Goal: Task Accomplishment & Management: Manage account settings

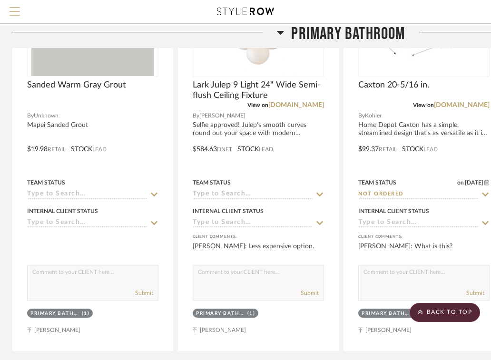
scroll to position [305, 2]
click at [15, 14] on span "Menu" at bounding box center [15, 14] width 10 height 14
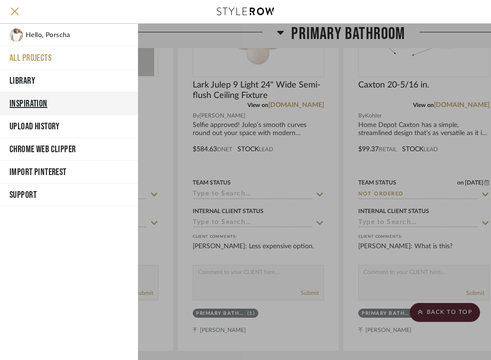
click at [30, 103] on button "Inspiration" at bounding box center [69, 103] width 138 height 23
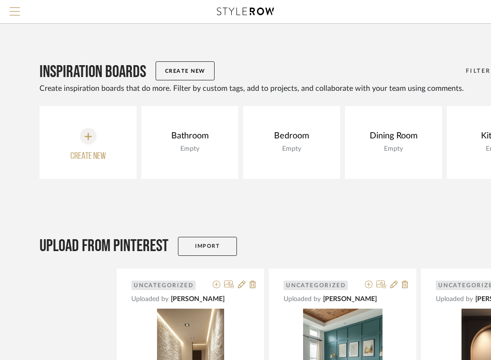
click at [10, 8] on span "Menu" at bounding box center [15, 7] width 10 height 1
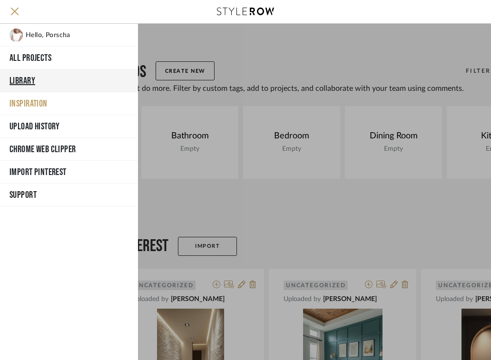
click at [27, 81] on button "Library" at bounding box center [69, 80] width 138 height 23
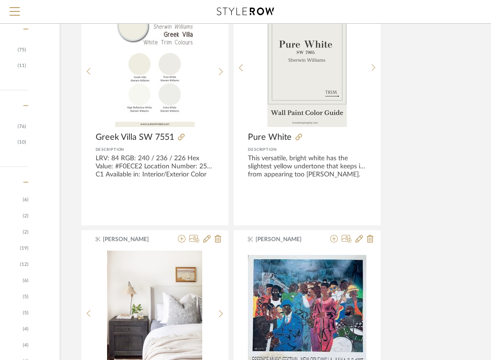
scroll to position [0, 140]
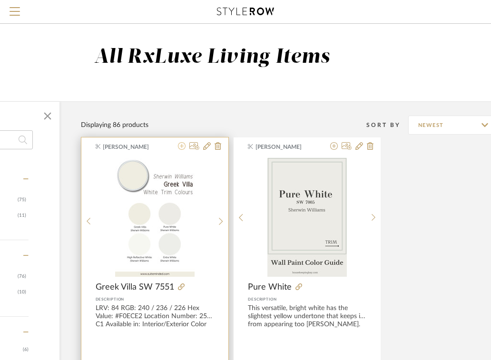
click at [182, 145] on icon at bounding box center [182, 146] width 8 height 8
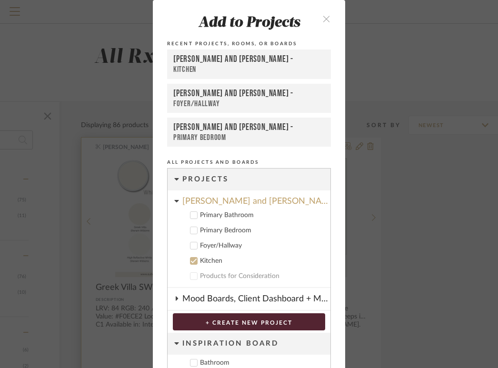
scroll to position [28, 0]
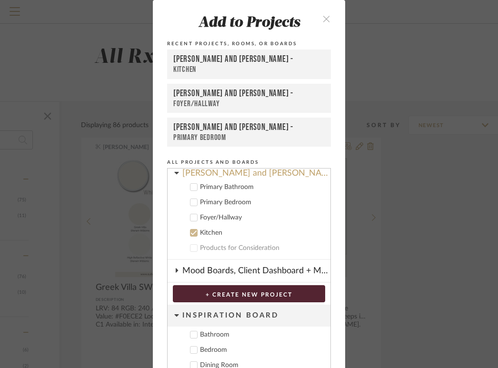
click at [191, 216] on icon at bounding box center [193, 217] width 7 height 7
click at [191, 201] on icon at bounding box center [193, 202] width 7 height 7
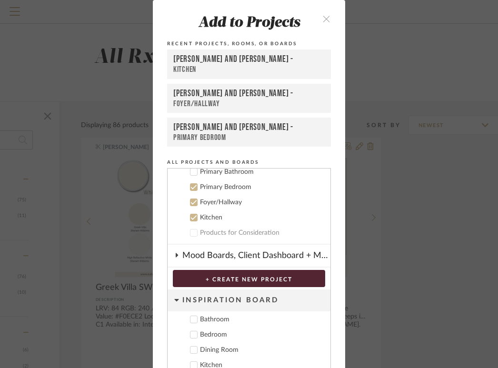
scroll to position [62, 0]
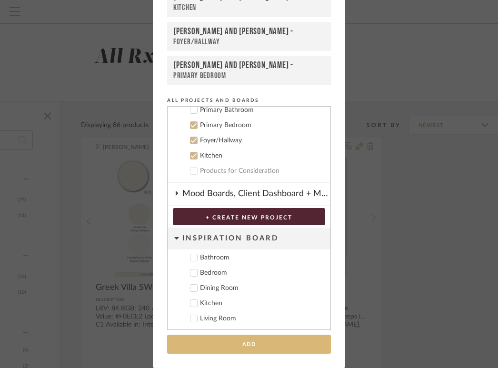
click at [214, 339] on button "Add" at bounding box center [249, 344] width 164 height 20
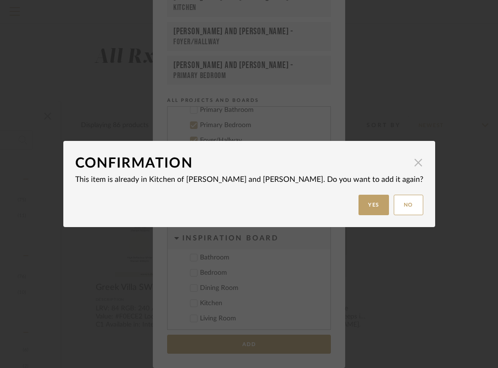
click at [409, 164] on span "button" at bounding box center [418, 162] width 19 height 19
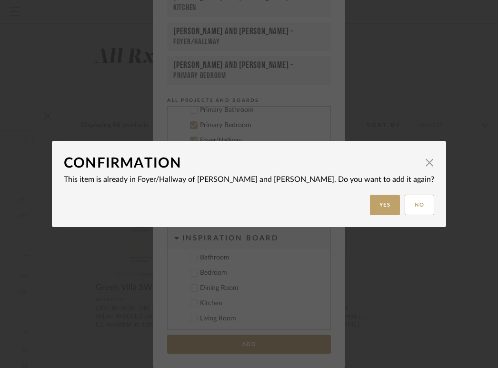
click at [404, 160] on dialog-content "Confirmation × This item is already in Foyer/Hallway of [PERSON_NAME] and [PERS…" at bounding box center [249, 184] width 394 height 86
click at [420, 161] on span "button" at bounding box center [429, 162] width 19 height 19
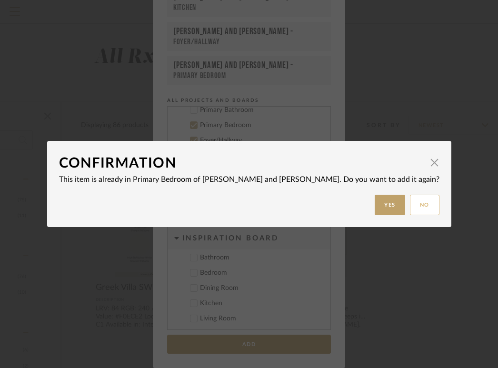
click at [410, 214] on button "No" at bounding box center [424, 205] width 29 height 20
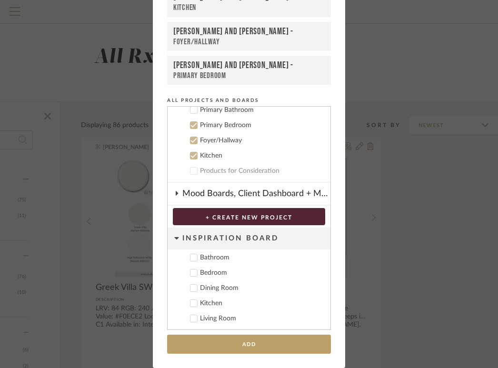
scroll to position [0, 0]
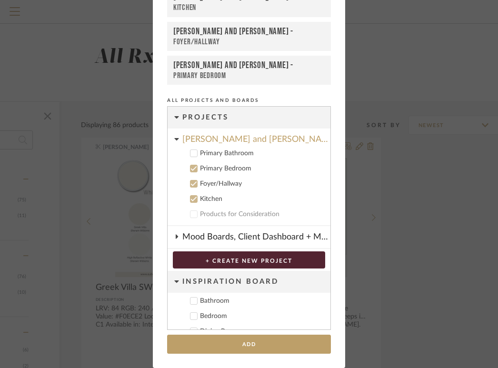
click at [425, 167] on div "Add to Projects Recent Projects, Rooms, or Boards [PERSON_NAME] and [PERSON_NAM…" at bounding box center [249, 184] width 498 height 368
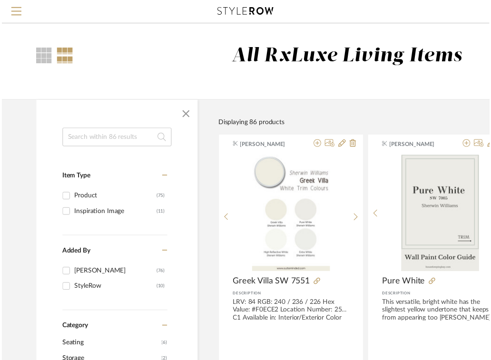
scroll to position [0, 140]
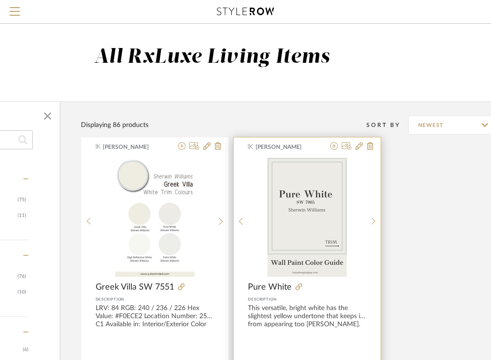
click at [334, 141] on div "[PERSON_NAME] Pure White Description This versatile, bright white has the sligh…" at bounding box center [307, 257] width 147 height 238
click at [334, 147] on icon at bounding box center [334, 146] width 8 height 8
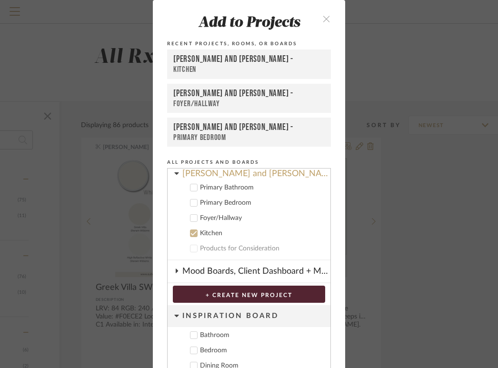
scroll to position [28, 0]
click at [191, 219] on icon at bounding box center [193, 217] width 7 height 7
click at [191, 204] on icon at bounding box center [193, 202] width 7 height 7
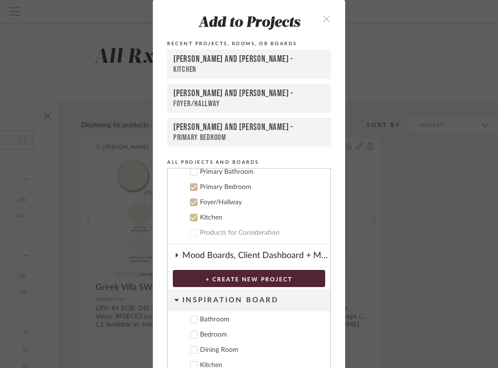
scroll to position [62, 0]
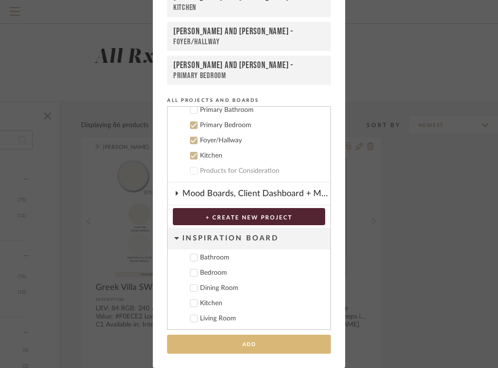
click at [250, 347] on button "Add" at bounding box center [249, 344] width 164 height 20
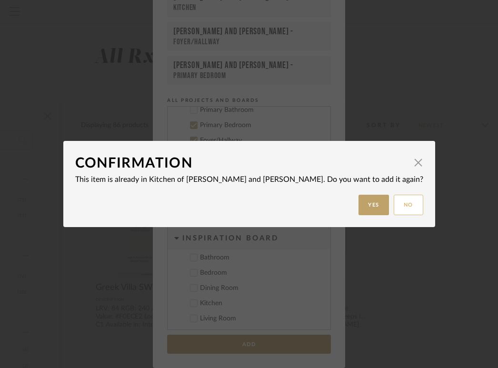
click at [393, 205] on button "No" at bounding box center [407, 205] width 29 height 20
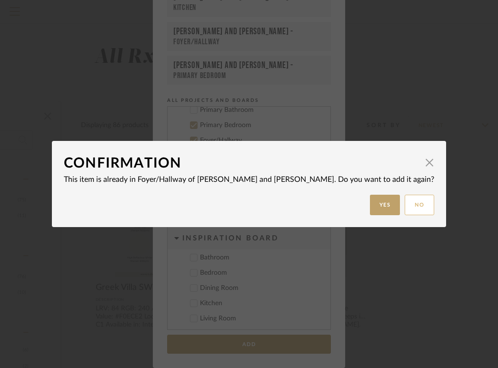
click at [404, 206] on button "No" at bounding box center [418, 205] width 29 height 20
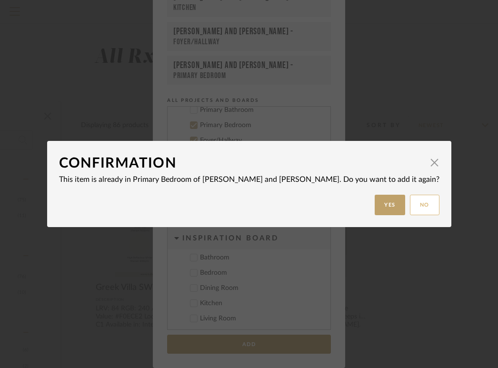
click at [410, 206] on button "No" at bounding box center [424, 205] width 29 height 20
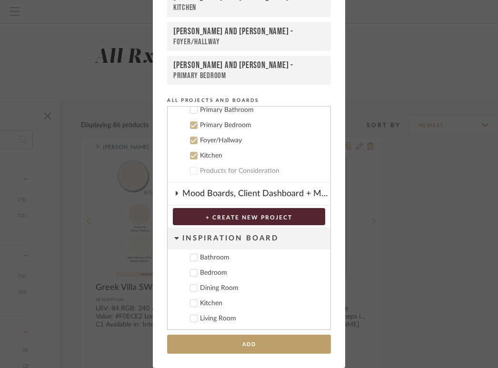
scroll to position [0, 0]
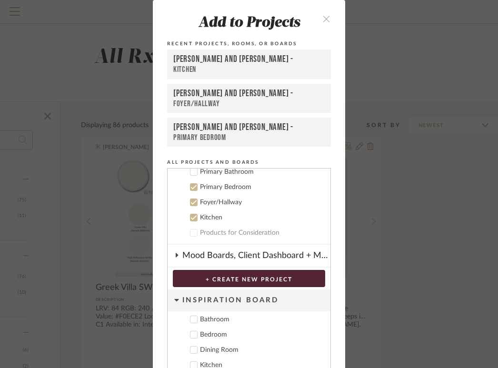
click at [324, 13] on button "close" at bounding box center [326, 19] width 28 height 20
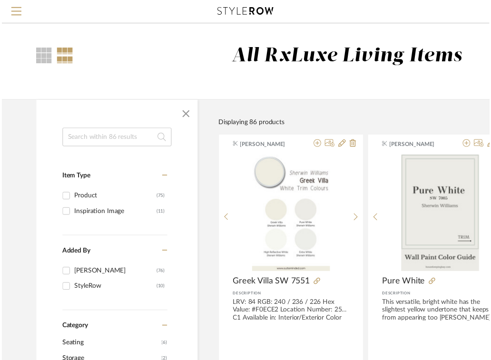
scroll to position [0, 140]
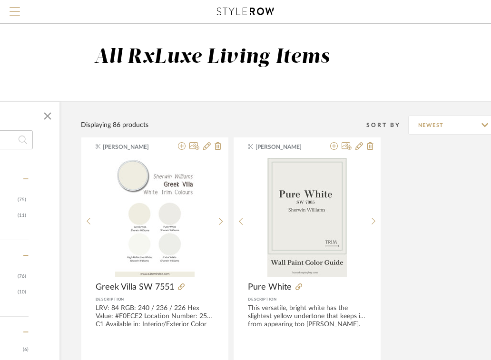
click at [10, 8] on span "Menu" at bounding box center [15, 7] width 10 height 1
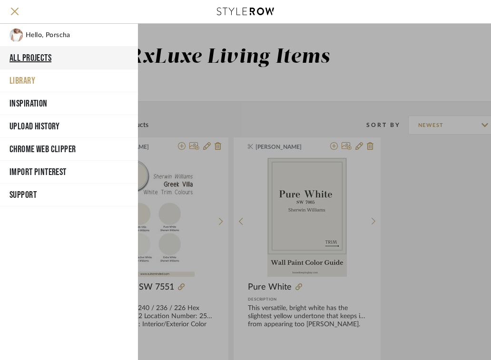
click at [31, 60] on button "All Projects" at bounding box center [69, 58] width 138 height 23
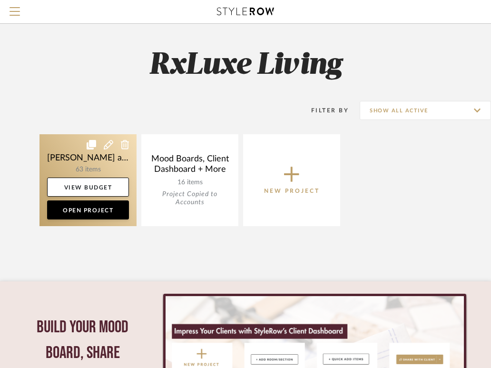
click at [85, 170] on link at bounding box center [87, 180] width 97 height 92
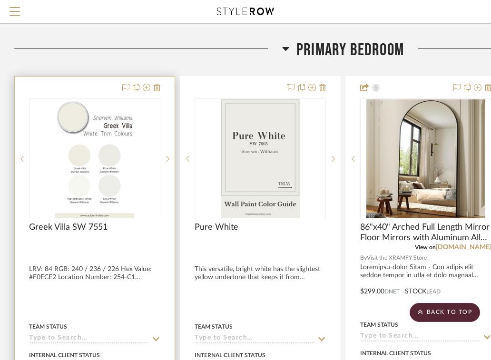
scroll to position [669, 0]
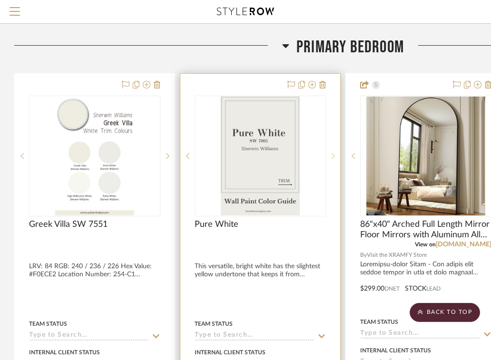
click at [333, 159] on icon at bounding box center [333, 156] width 3 height 7
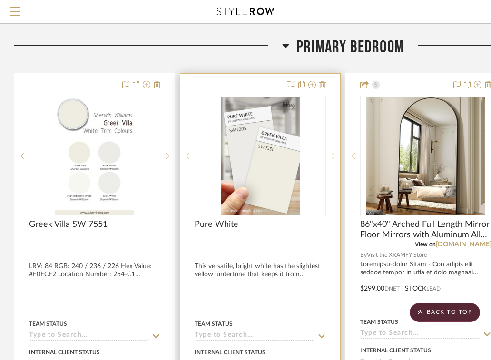
click at [333, 160] on div at bounding box center [333, 156] width 14 height 121
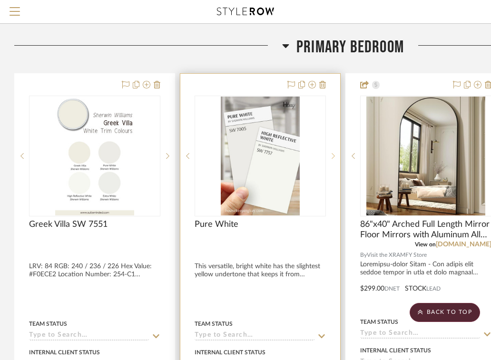
click at [333, 160] on div at bounding box center [333, 156] width 14 height 121
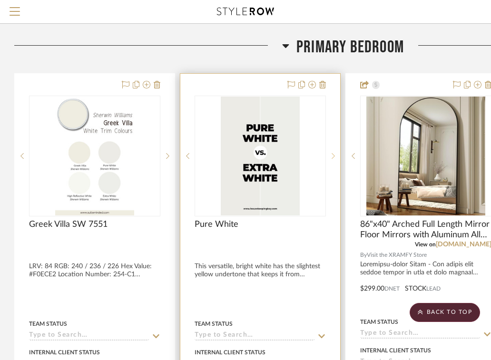
click at [333, 160] on div at bounding box center [333, 156] width 14 height 121
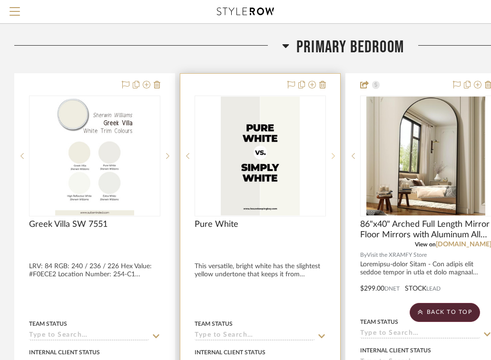
click at [333, 160] on div at bounding box center [333, 156] width 14 height 121
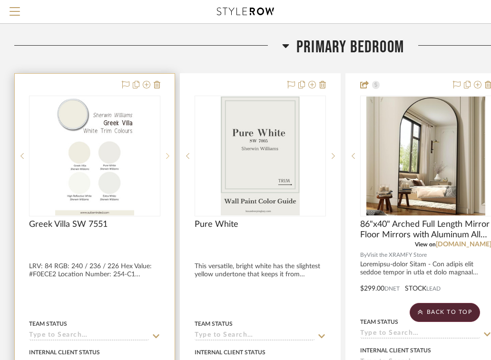
click at [168, 154] on icon at bounding box center [167, 156] width 3 height 7
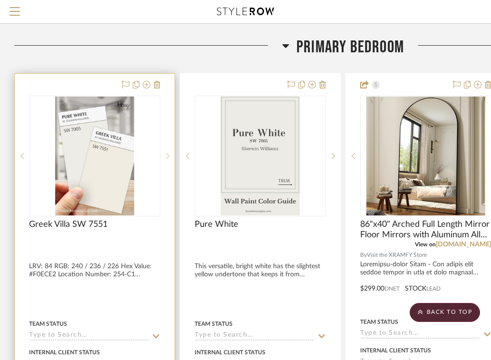
click at [168, 155] on icon at bounding box center [167, 156] width 3 height 7
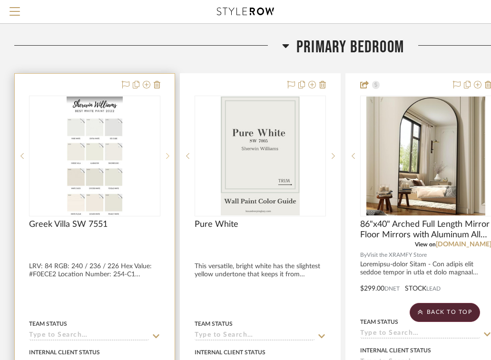
click at [168, 155] on icon at bounding box center [167, 156] width 3 height 7
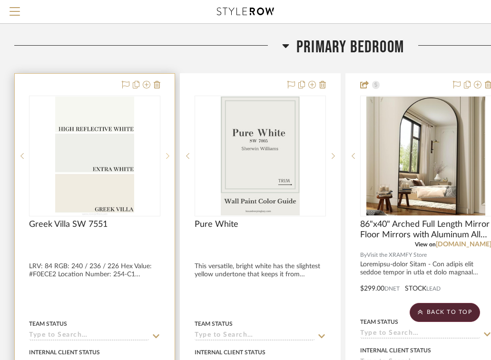
click at [168, 155] on icon at bounding box center [167, 156] width 3 height 7
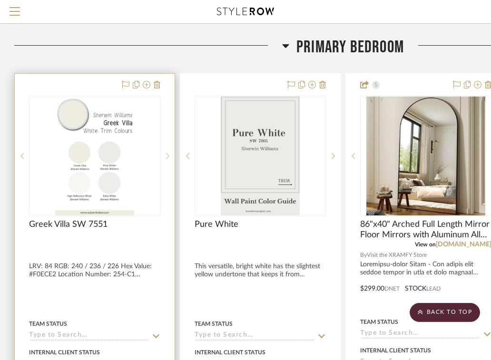
click at [168, 155] on icon at bounding box center [167, 156] width 3 height 7
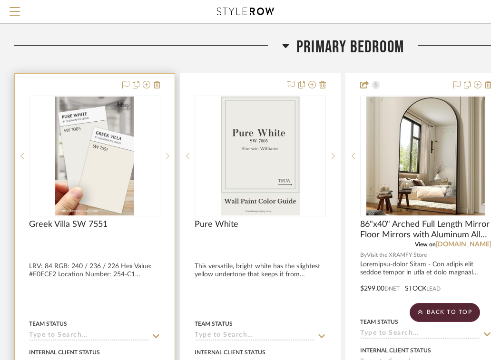
click at [168, 155] on icon at bounding box center [167, 156] width 3 height 7
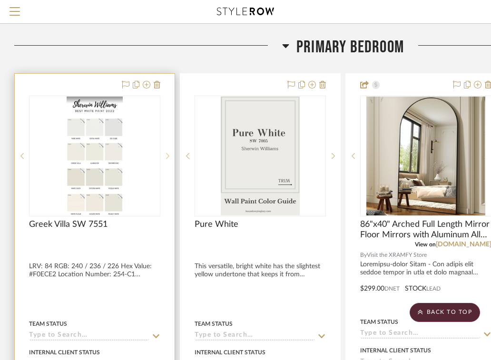
click at [168, 155] on icon at bounding box center [167, 156] width 3 height 7
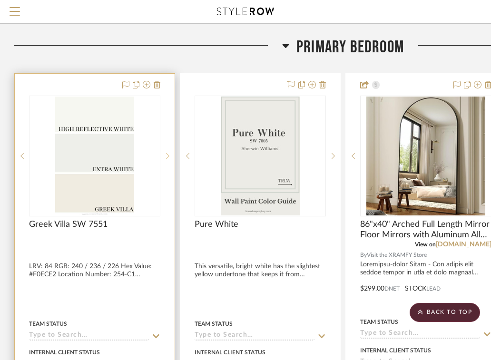
click at [168, 155] on icon at bounding box center [167, 156] width 3 height 7
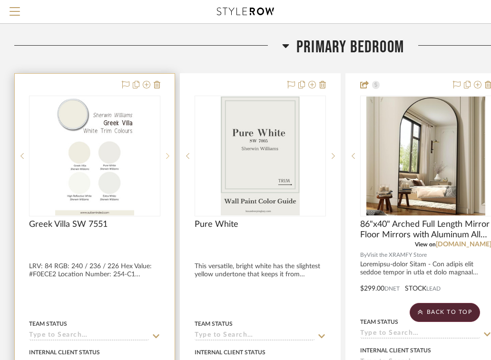
click at [168, 149] on div at bounding box center [167, 156] width 14 height 121
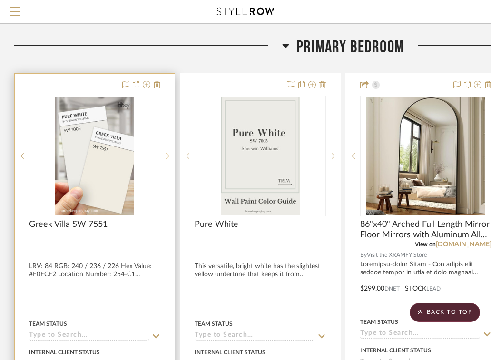
click at [168, 158] on icon at bounding box center [167, 156] width 3 height 7
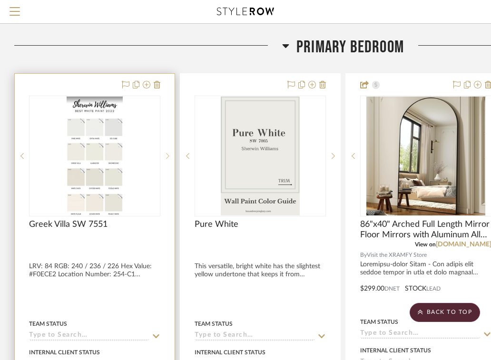
click at [169, 159] on sr-next-btn at bounding box center [167, 156] width 14 height 7
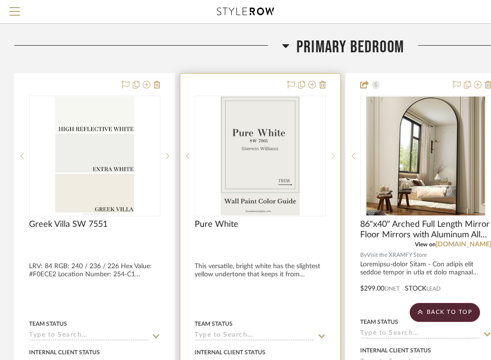
click at [337, 157] on sr-next-btn at bounding box center [333, 156] width 14 height 7
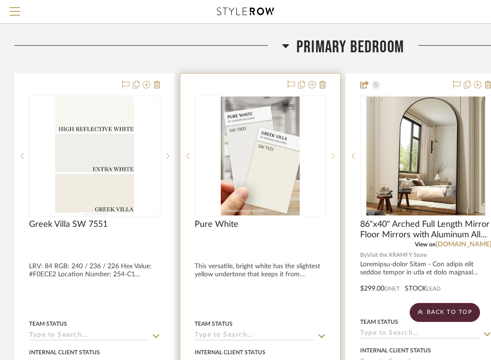
click at [337, 158] on sr-next-btn at bounding box center [333, 156] width 14 height 7
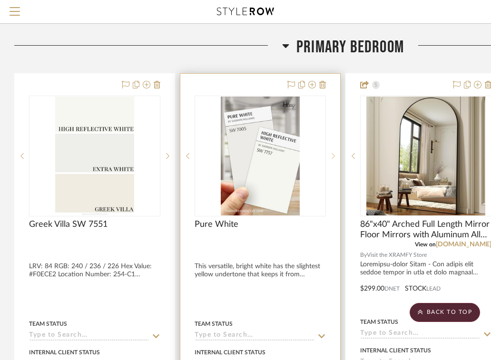
click at [337, 158] on sr-next-btn at bounding box center [333, 156] width 14 height 7
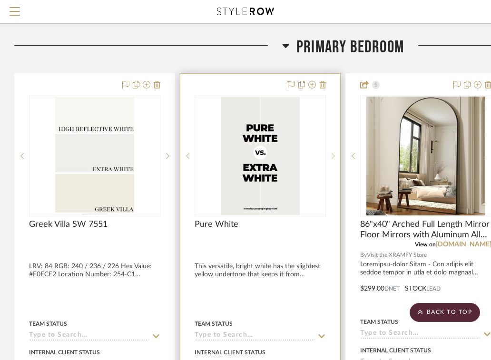
click at [337, 159] on sr-next-btn at bounding box center [333, 156] width 14 height 7
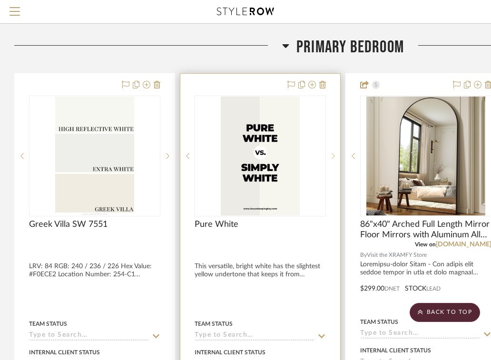
click at [337, 159] on sr-next-btn at bounding box center [333, 156] width 14 height 7
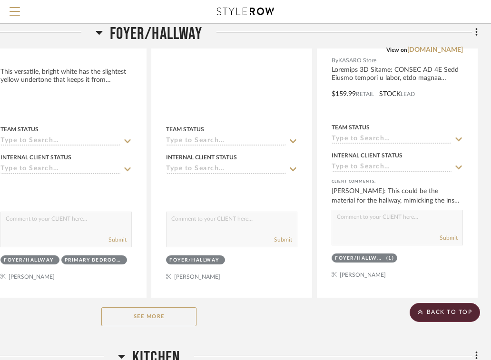
scroll to position [1376, 194]
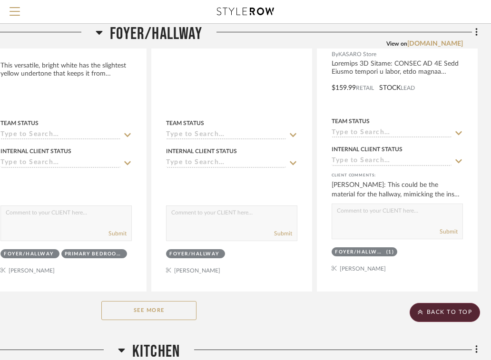
click at [164, 308] on button "See More" at bounding box center [148, 310] width 95 height 19
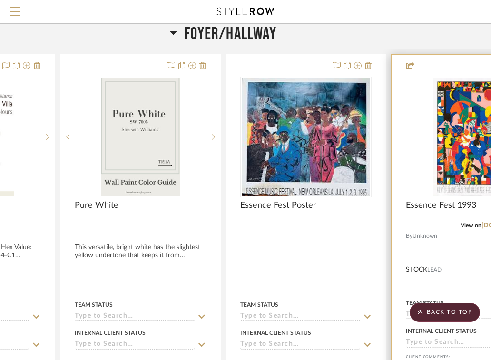
scroll to position [1194, 0]
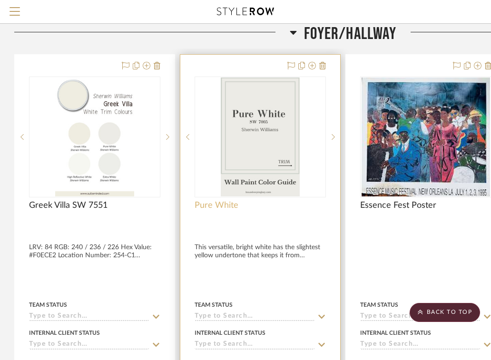
click at [227, 209] on span "Pure White" at bounding box center [217, 205] width 44 height 10
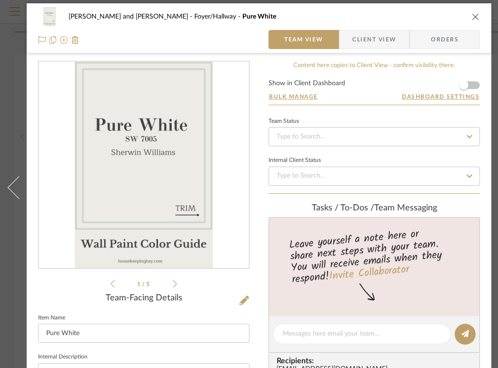
scroll to position [0, 0]
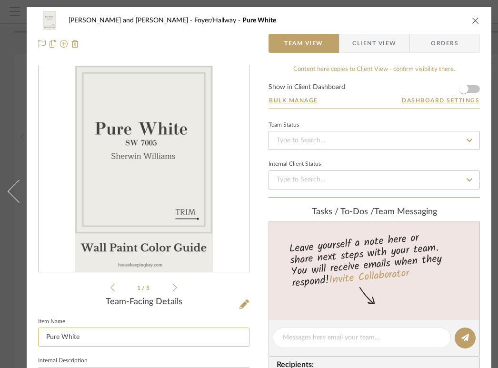
click at [128, 333] on input "Pure White" at bounding box center [143, 336] width 211 height 19
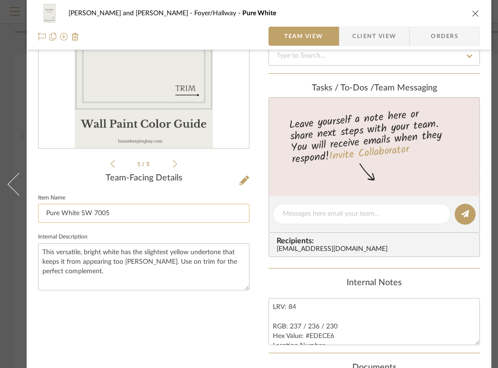
scroll to position [127, 0]
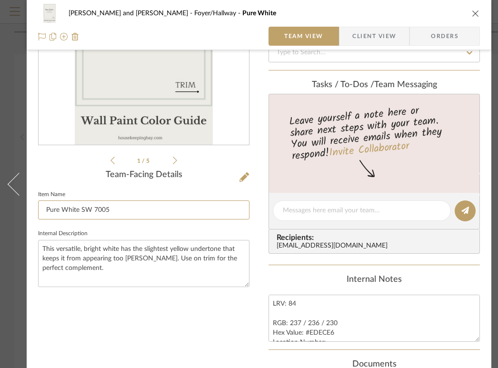
type input "Pure White SW 7005"
click at [477, 15] on icon "close" at bounding box center [476, 14] width 8 height 8
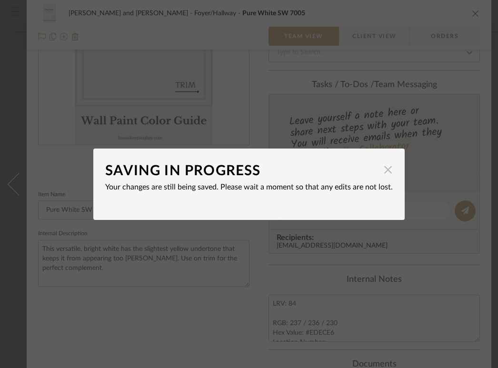
click at [383, 167] on span "button" at bounding box center [387, 169] width 19 height 19
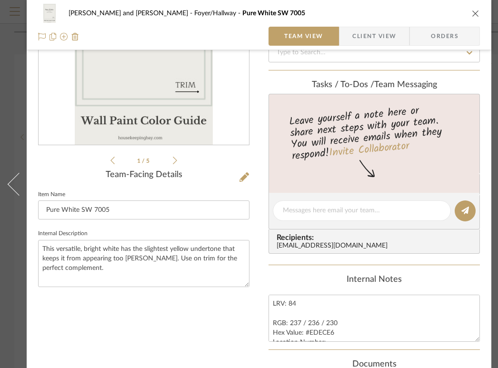
click at [475, 14] on icon "close" at bounding box center [476, 14] width 8 height 8
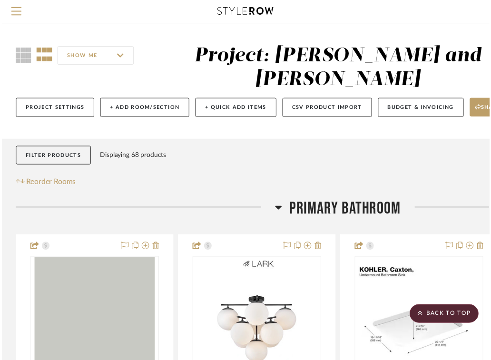
scroll to position [1194, 0]
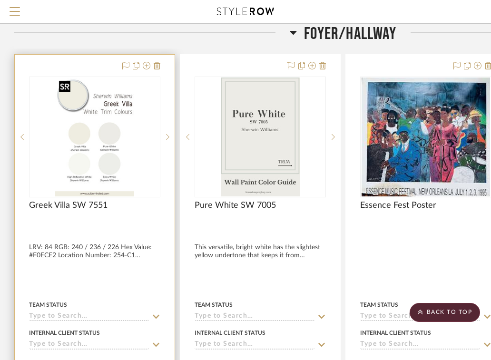
click at [126, 187] on img "0" at bounding box center [94, 137] width 79 height 119
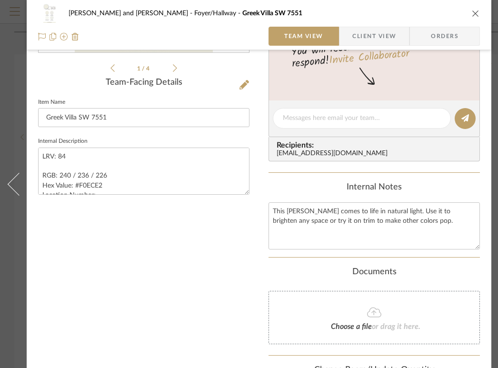
scroll to position [217, 0]
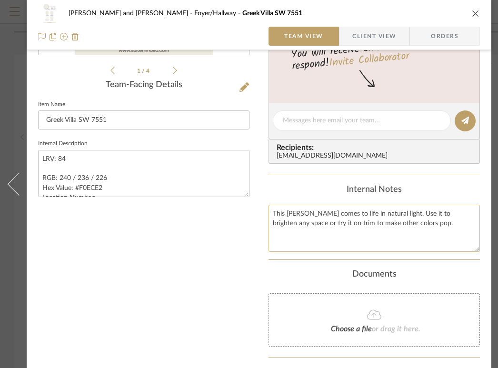
click at [410, 223] on textarea "This [PERSON_NAME] comes to life in natural light. Use it to brighten any space…" at bounding box center [373, 228] width 211 height 47
drag, startPoint x: 415, startPoint y: 223, endPoint x: 262, endPoint y: 206, distance: 153.6
click at [262, 206] on div "[PERSON_NAME] and [PERSON_NAME] Foyer/Hallway Greek Villa SW 7551 Team View Cli…" at bounding box center [259, 133] width 464 height 686
click at [39, 158] on textarea "LRV: 84 RGB: 240 / 236 / 226 Hex Value: #F0ECE2 Location Number: 254-C1 Availab…" at bounding box center [143, 173] width 211 height 47
paste textarea "This [PERSON_NAME] comes to life in natural light. Use it to brighten any space…"
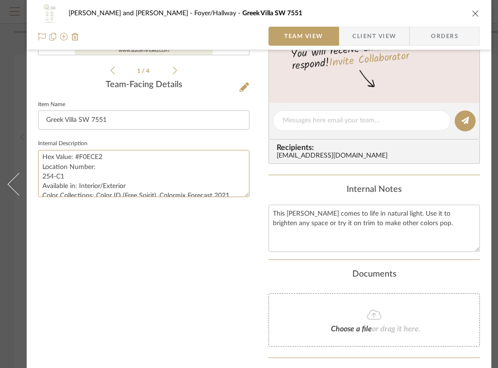
scroll to position [87, 0]
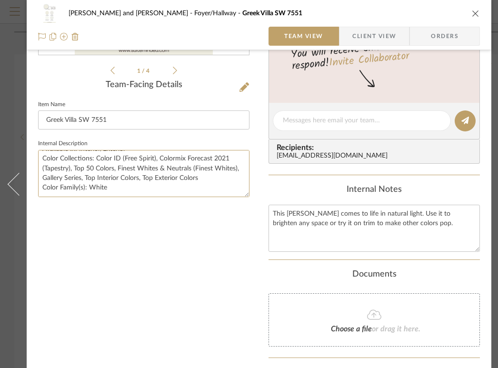
drag, startPoint x: 41, startPoint y: 176, endPoint x: 117, endPoint y: 224, distance: 89.5
click at [117, 224] on div "1 / 4 Team-Facing Details Item Name Greek Villa SW 7551 Internal Description Th…" at bounding box center [143, 143] width 211 height 590
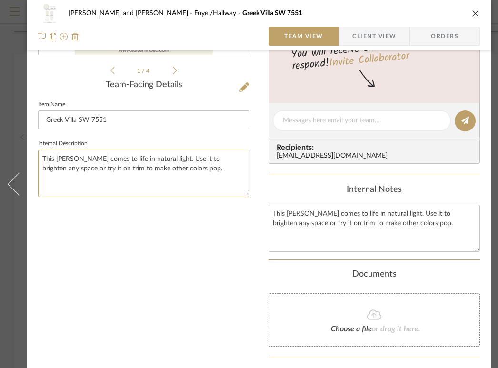
scroll to position [0, 0]
type textarea "This [PERSON_NAME] comes to life in natural light. Use it to brighten any space…"
drag, startPoint x: 416, startPoint y: 224, endPoint x: 268, endPoint y: 213, distance: 148.9
click at [268, 213] on textarea "This [PERSON_NAME] comes to life in natural light. Use it to brighten any space…" at bounding box center [373, 228] width 211 height 47
paste textarea "LRV: 84 RGB: 240 / 236 / 226 Hex Value: #F0ECE2 Location Number: 254-C1 Availab…"
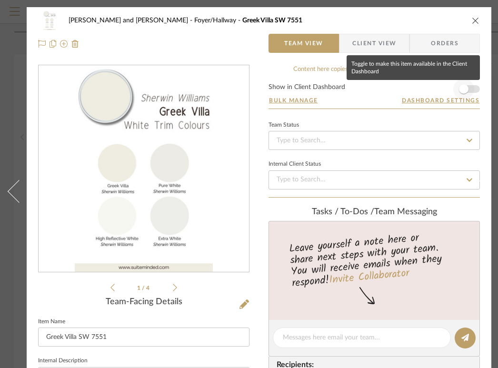
type textarea "LRV: 84 RGB: 240 / 236 / 226 Hex Value: #F0ECE2 Location Number: 254-C1 Availab…"
click at [461, 91] on span "button" at bounding box center [464, 89] width 10 height 10
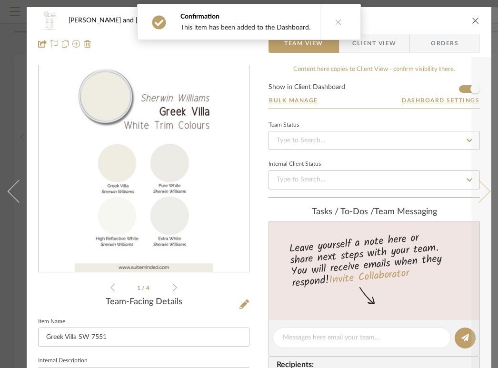
click at [478, 195] on icon at bounding box center [478, 190] width 23 height 23
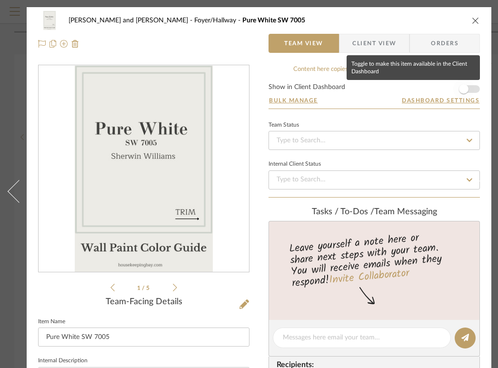
click at [460, 92] on span "button" at bounding box center [464, 89] width 10 height 10
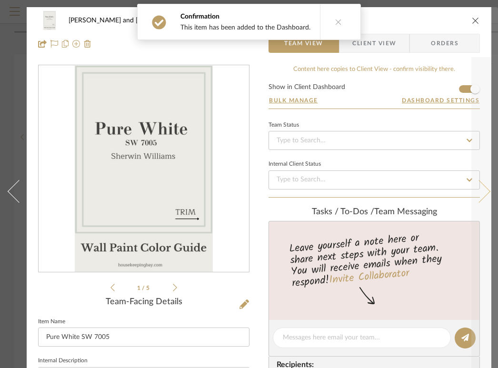
click at [482, 188] on button at bounding box center [484, 191] width 27 height 368
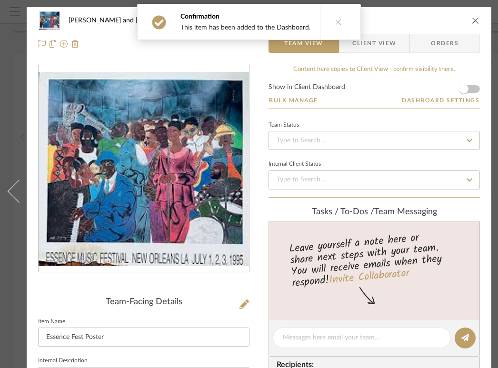
click at [472, 23] on icon "close" at bounding box center [476, 21] width 8 height 8
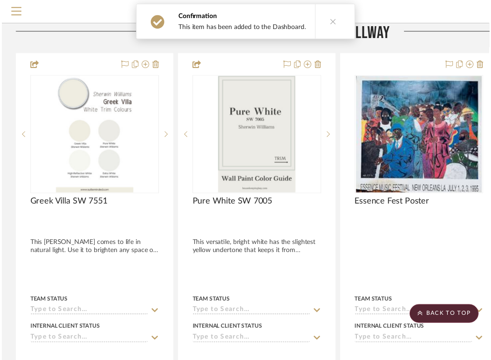
scroll to position [1194, 0]
